Goal: Navigation & Orientation: Understand site structure

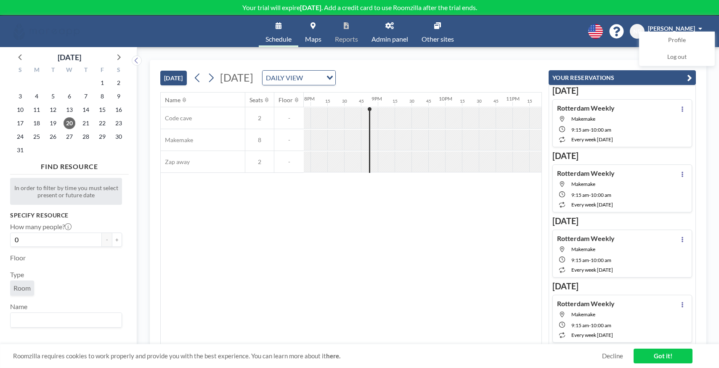
scroll to position [0, 1379]
click at [215, 80] on icon at bounding box center [211, 78] width 8 height 13
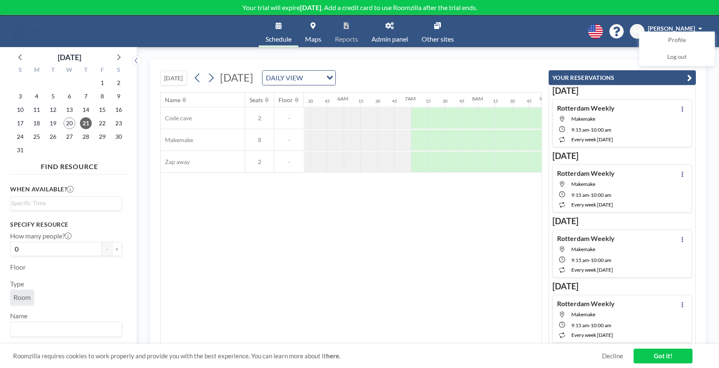
scroll to position [0, 572]
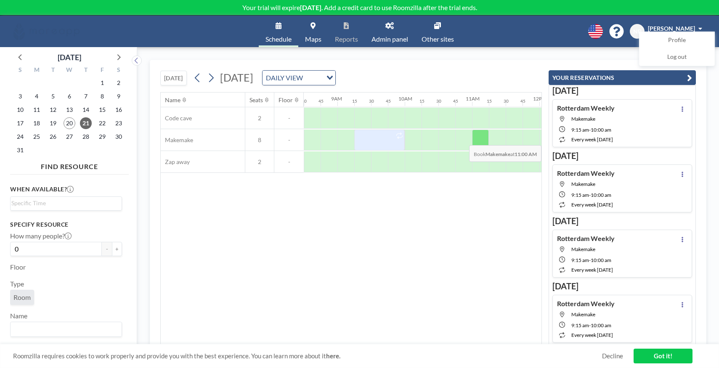
click at [474, 149] on div at bounding box center [480, 140] width 17 height 21
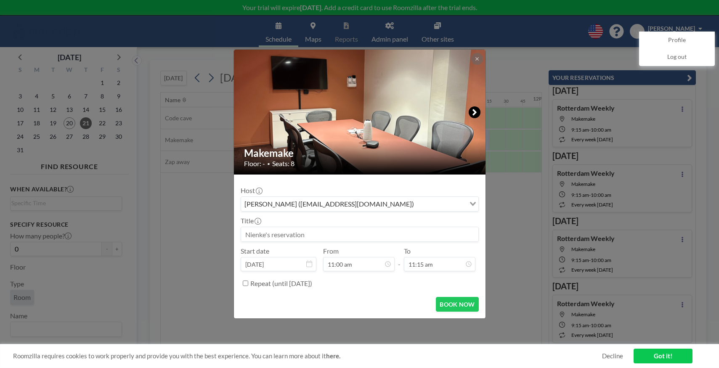
click at [472, 114] on icon at bounding box center [474, 112] width 5 height 10
click at [472, 114] on img at bounding box center [360, 112] width 252 height 337
click at [477, 56] on icon at bounding box center [477, 58] width 5 height 5
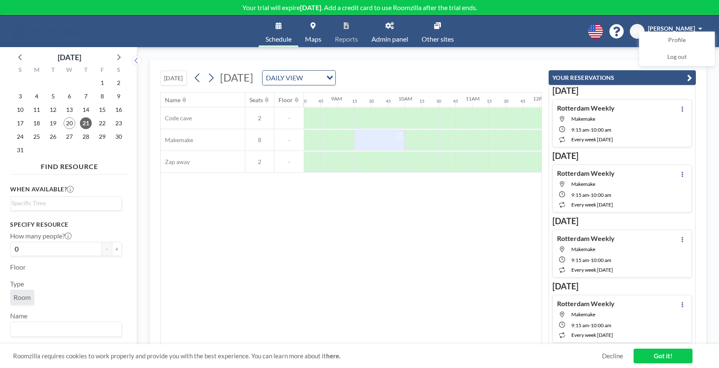
click at [670, 355] on link "Got it!" at bounding box center [663, 356] width 59 height 15
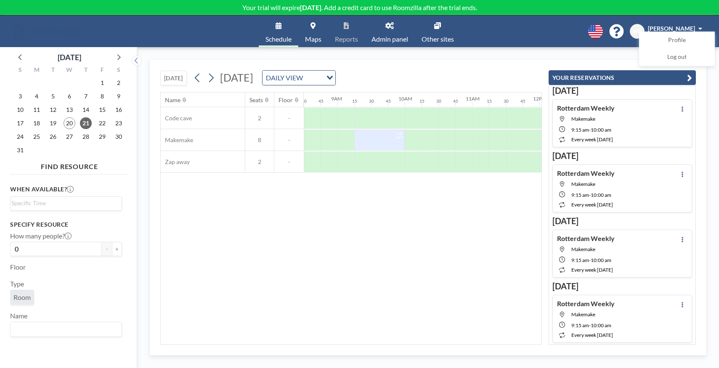
click at [409, 2] on link "Your trial will expire [DATE] . Add a credit card to use Roomzilla after the tr…" at bounding box center [359, 8] width 719 height 16
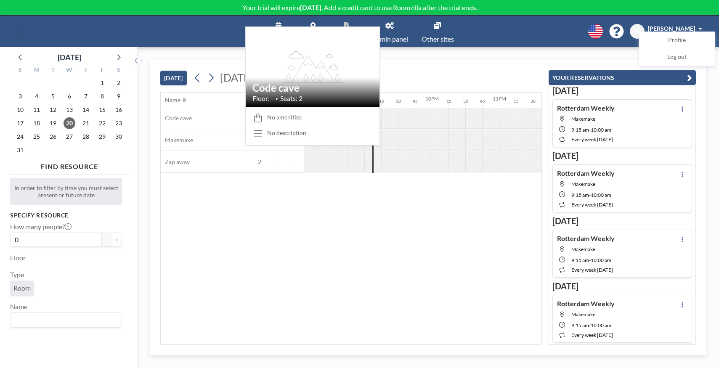
scroll to position [0, 1379]
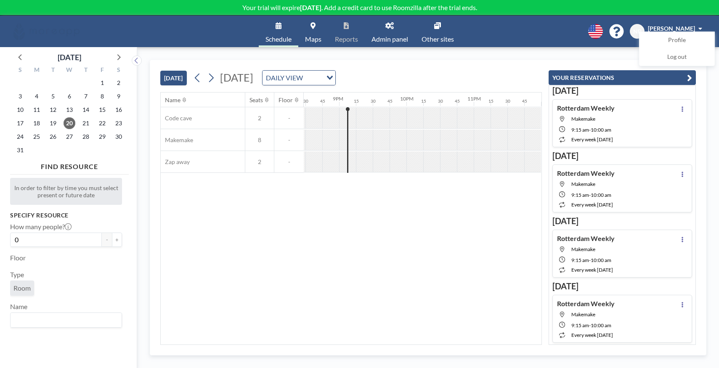
click at [686, 80] on button "YOUR RESERVATIONS" at bounding box center [622, 77] width 147 height 15
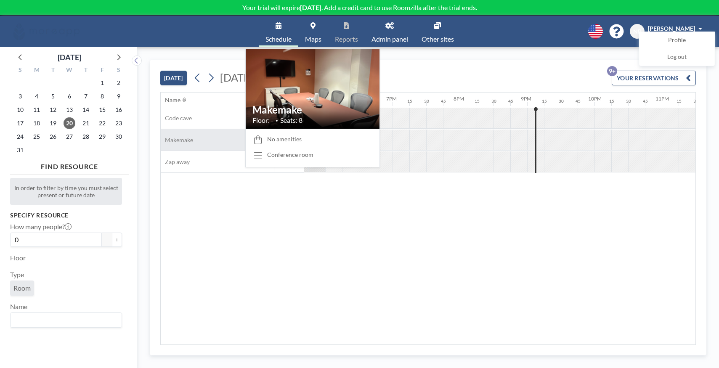
scroll to position [0, 1225]
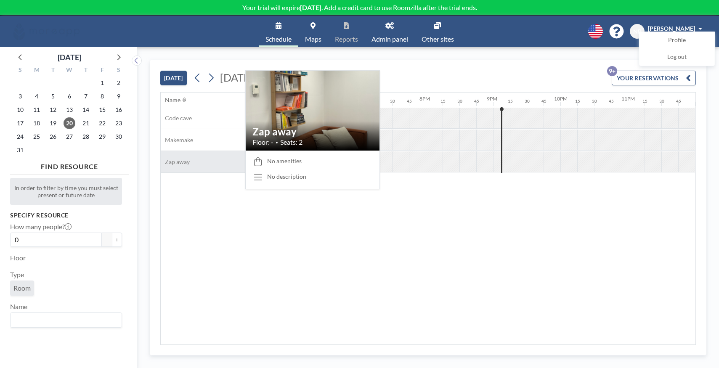
click at [202, 158] on div "Zap away" at bounding box center [203, 161] width 84 height 21
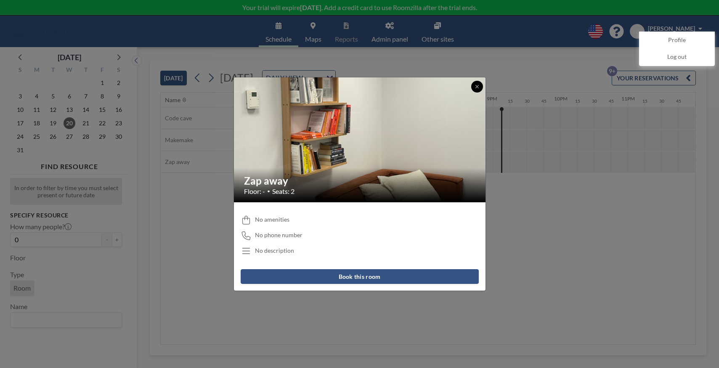
click at [478, 88] on icon at bounding box center [477, 86] width 5 height 5
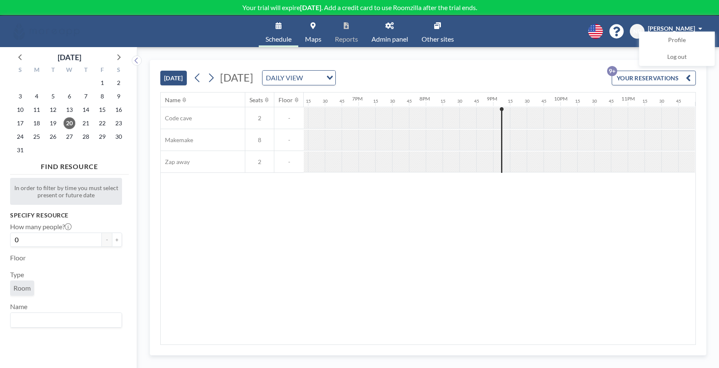
click at [380, 24] on link "Admin panel" at bounding box center [390, 32] width 50 height 32
